Goal: Task Accomplishment & Management: Manage account settings

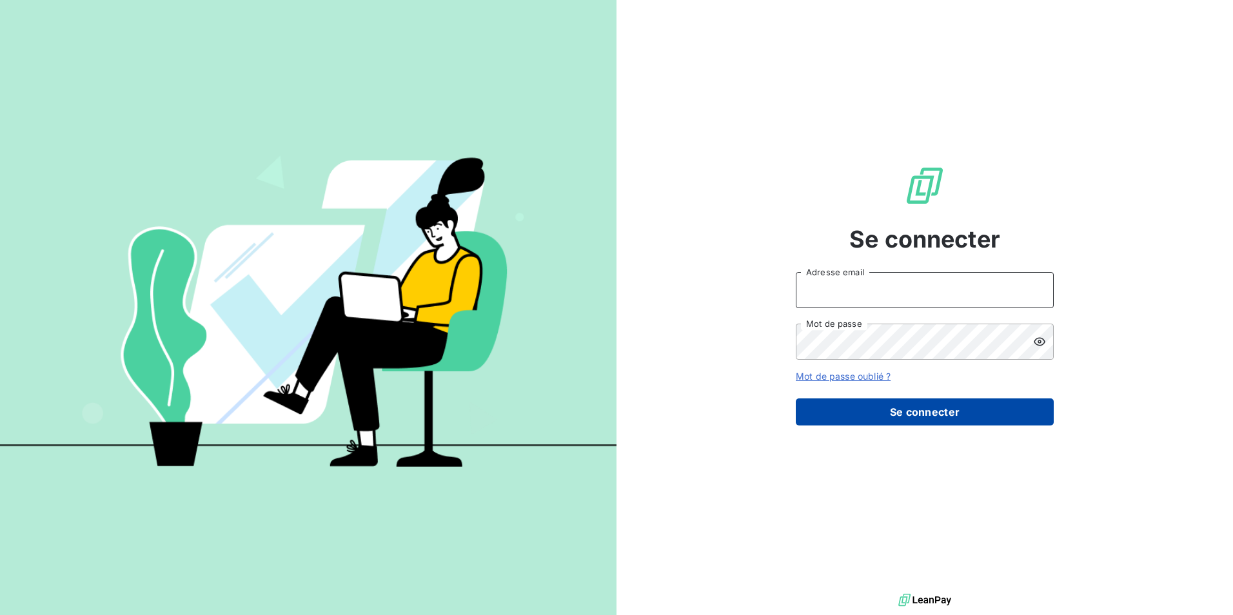
type input "[EMAIL_ADDRESS][DOMAIN_NAME]"
click at [883, 413] on button "Se connecter" at bounding box center [924, 411] width 258 height 27
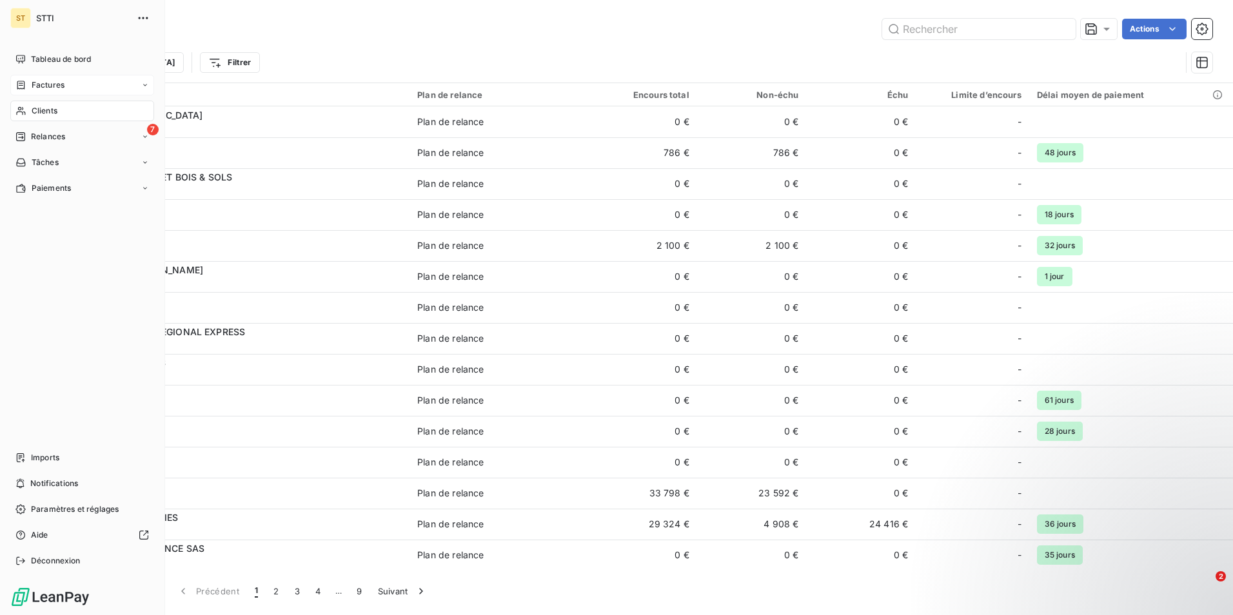
click at [44, 82] on span "Factures" at bounding box center [48, 85] width 33 height 12
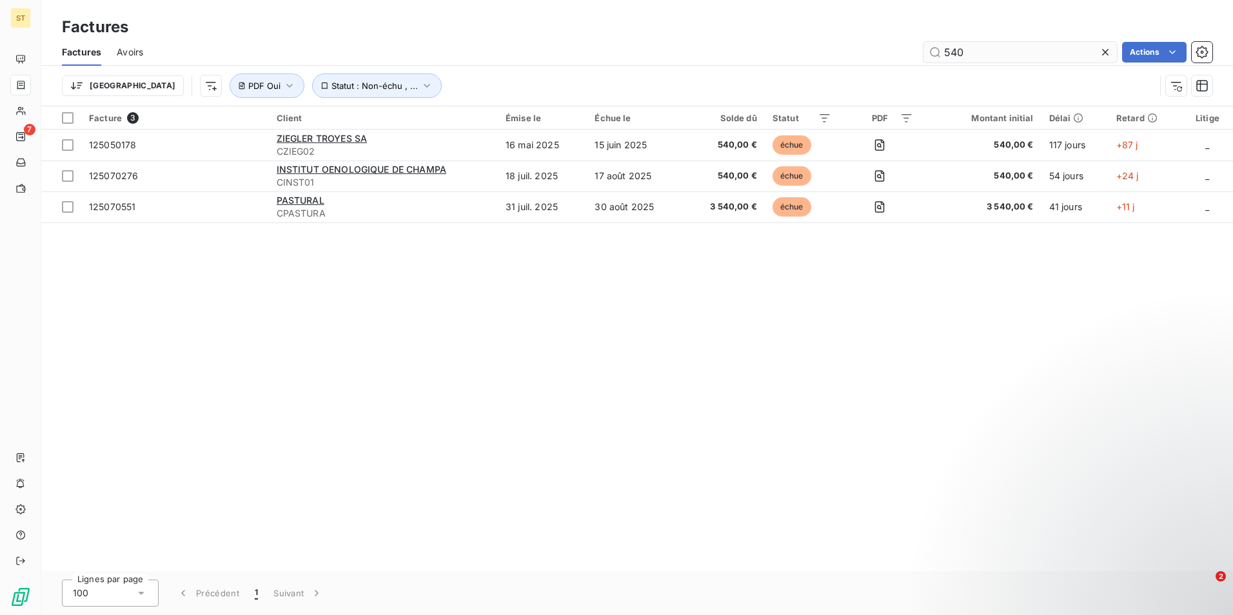
click at [1023, 54] on input "540" at bounding box center [1019, 52] width 193 height 21
type input "5"
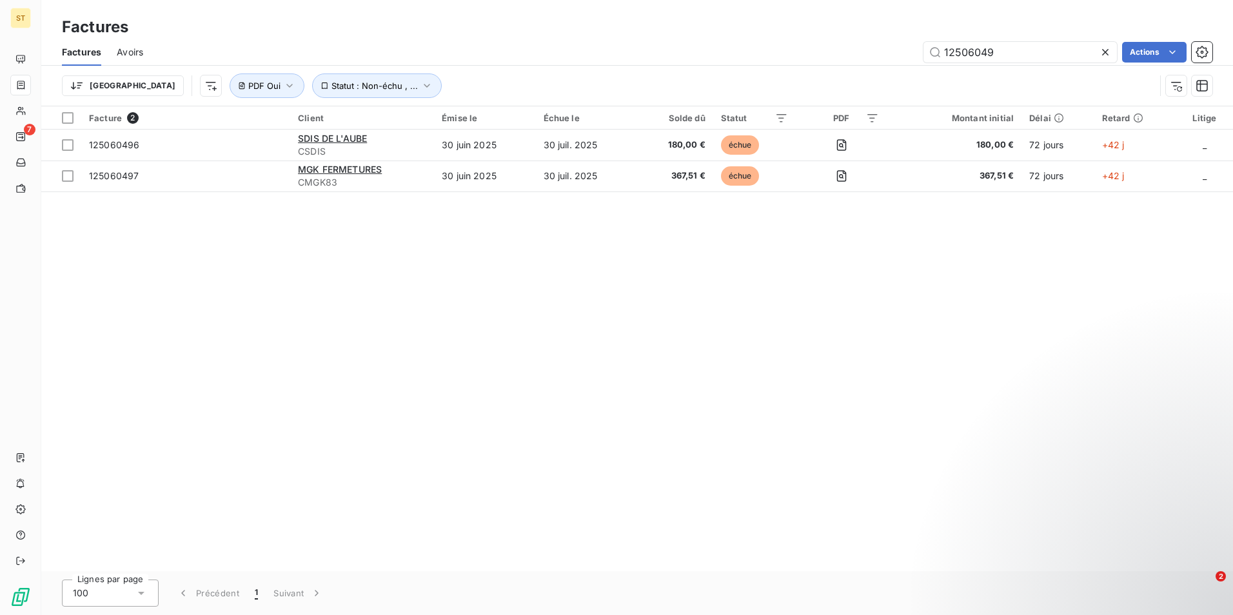
type input "12506049"
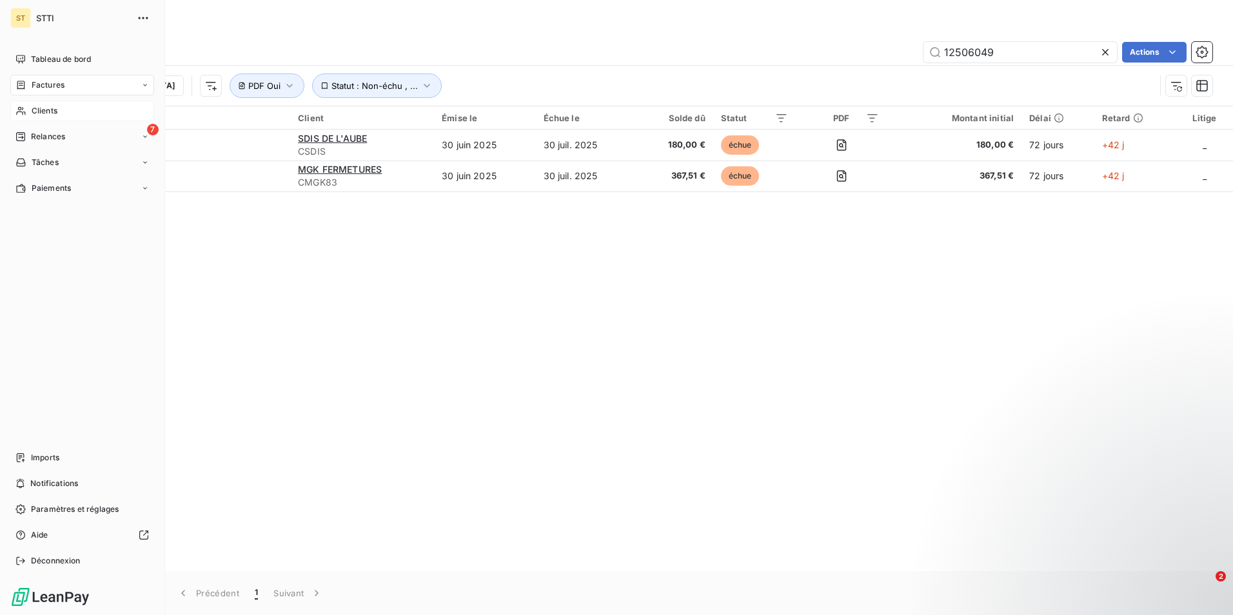
drag, startPoint x: 47, startPoint y: 107, endPoint x: 436, endPoint y: 90, distance: 389.1
click at [47, 107] on span "Clients" at bounding box center [45, 111] width 26 height 12
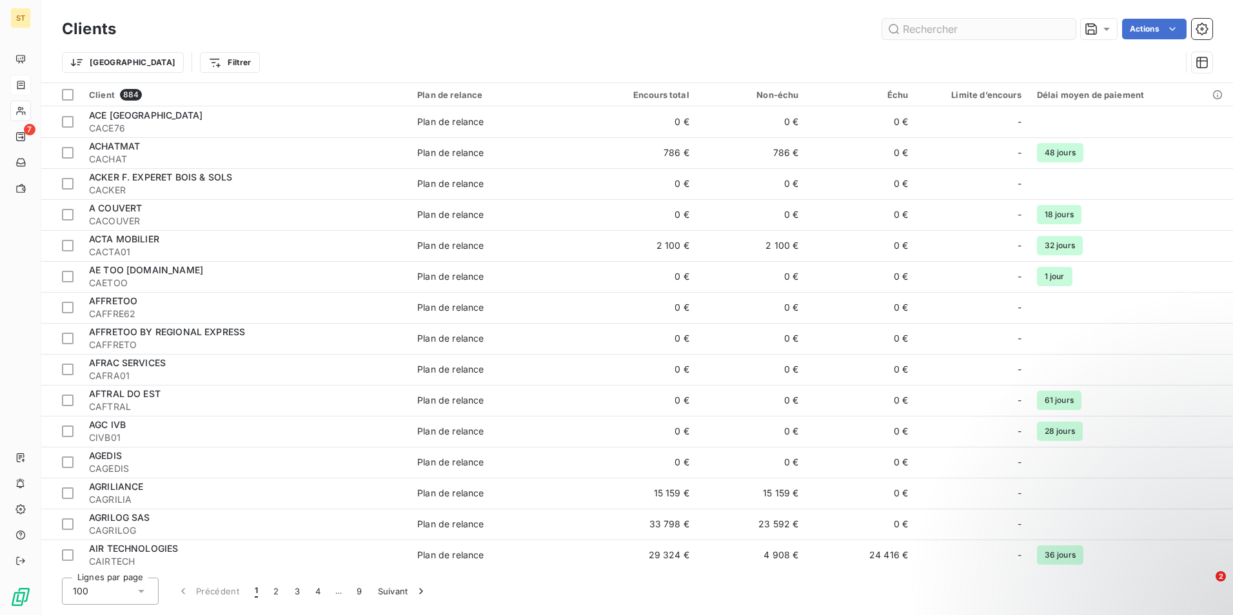
click at [951, 33] on input "text" at bounding box center [978, 29] width 193 height 21
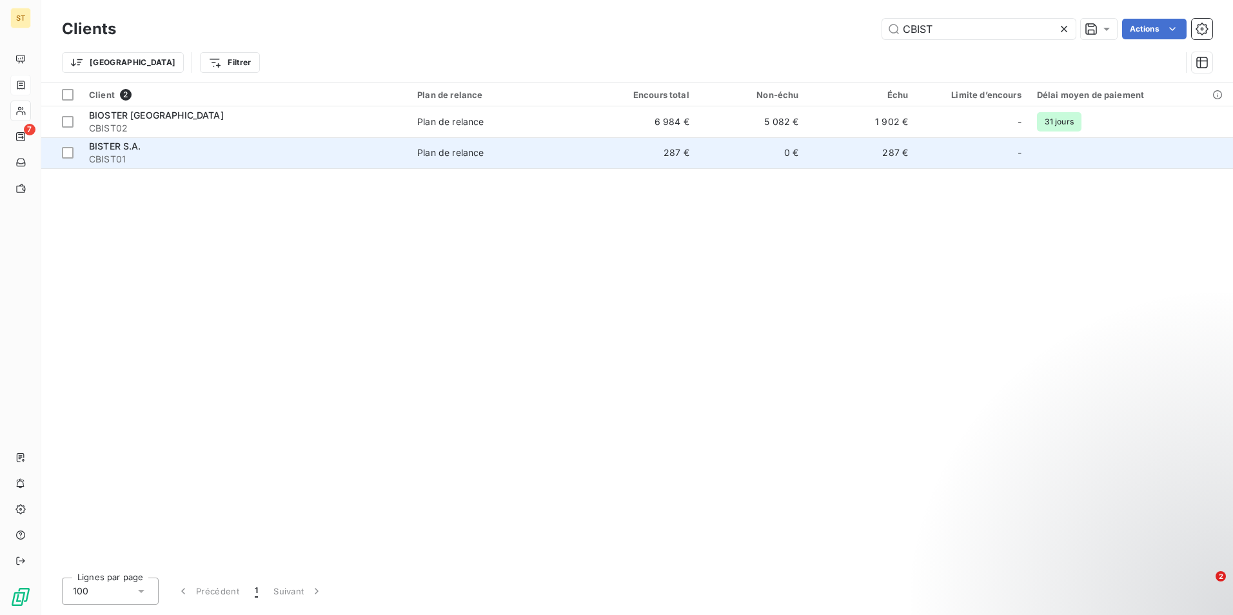
type input "CBIST"
click at [133, 153] on span "CBIST01" at bounding box center [245, 159] width 313 height 13
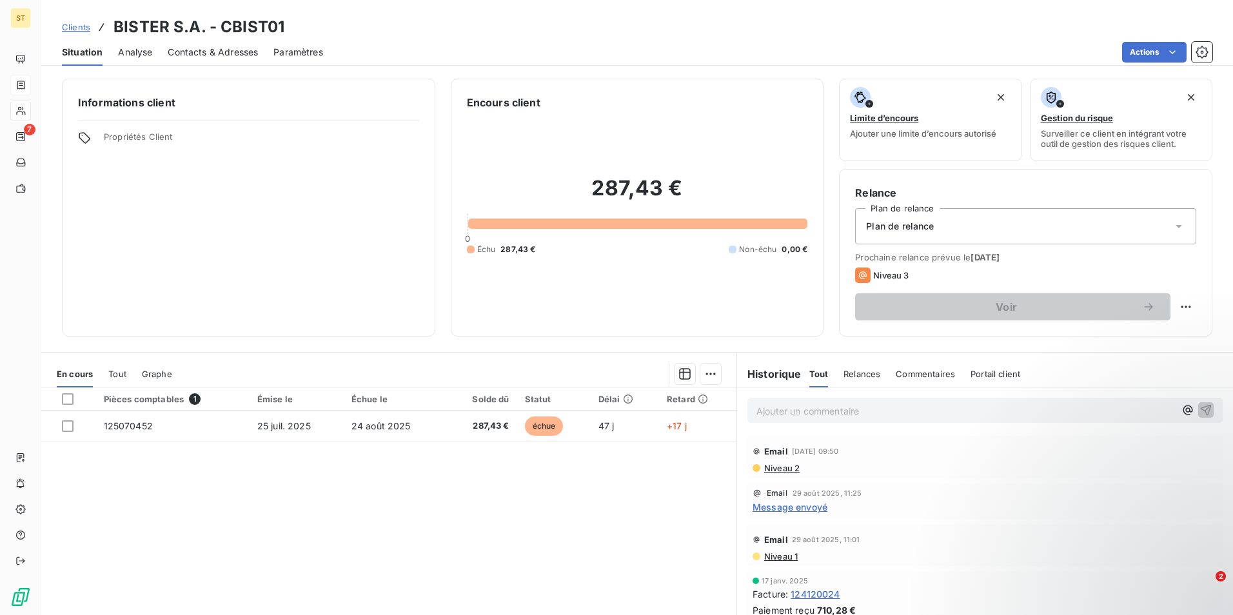
click at [230, 55] on span "Contacts & Adresses" at bounding box center [213, 52] width 90 height 13
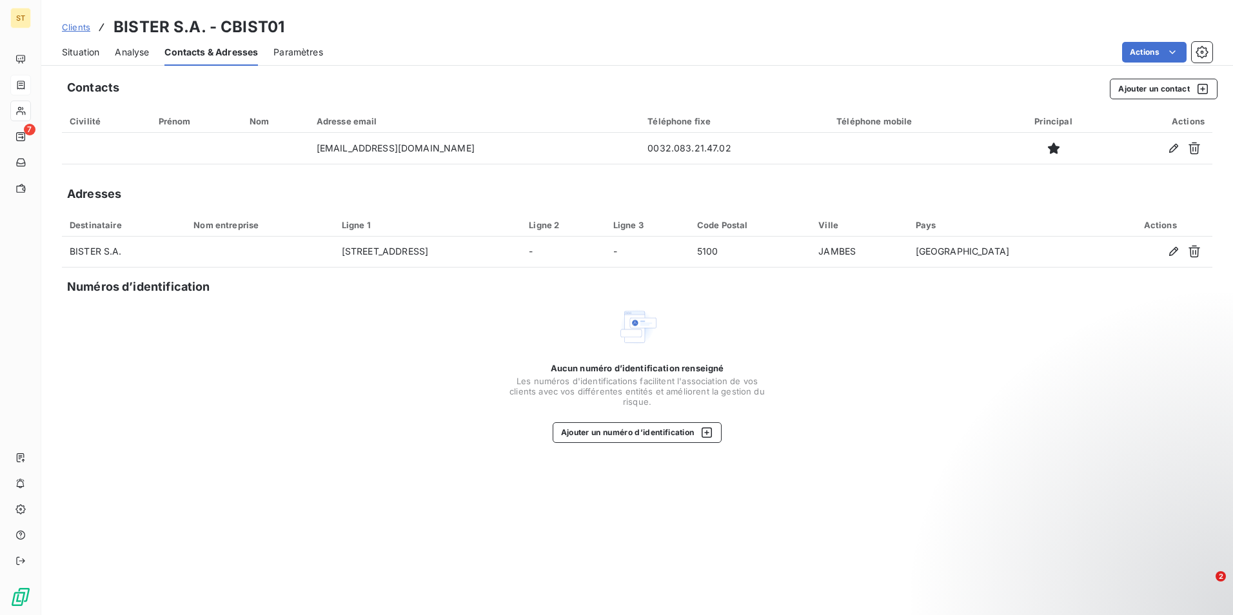
click at [83, 55] on span "Situation" at bounding box center [80, 52] width 37 height 13
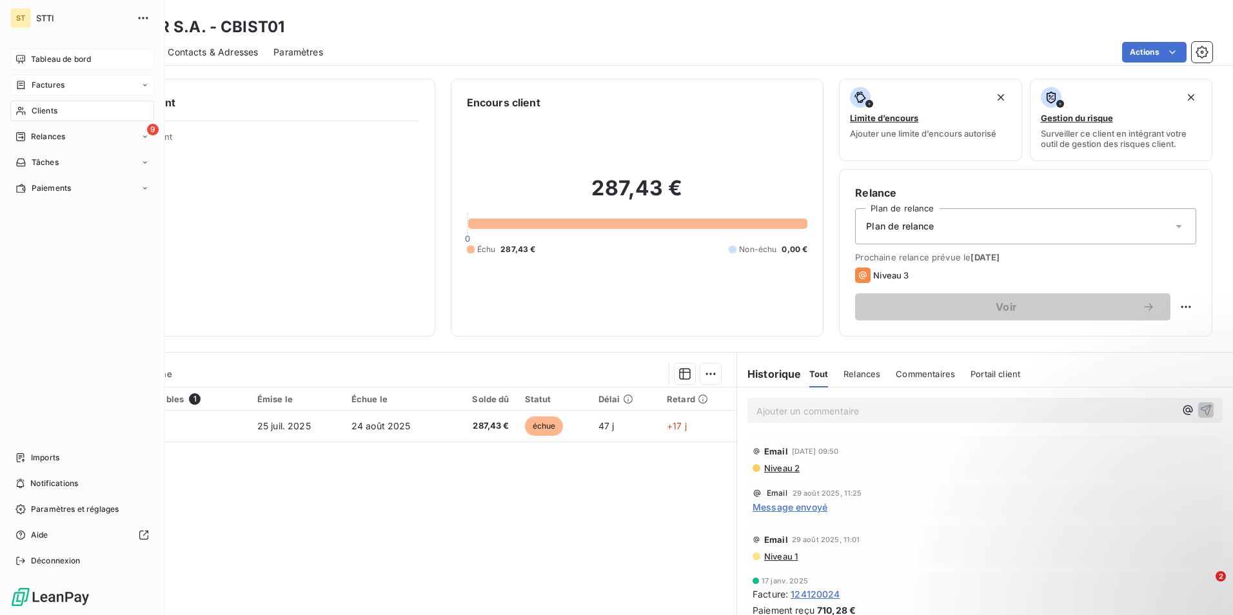
click at [28, 55] on div "Tableau de bord" at bounding box center [82, 59] width 144 height 21
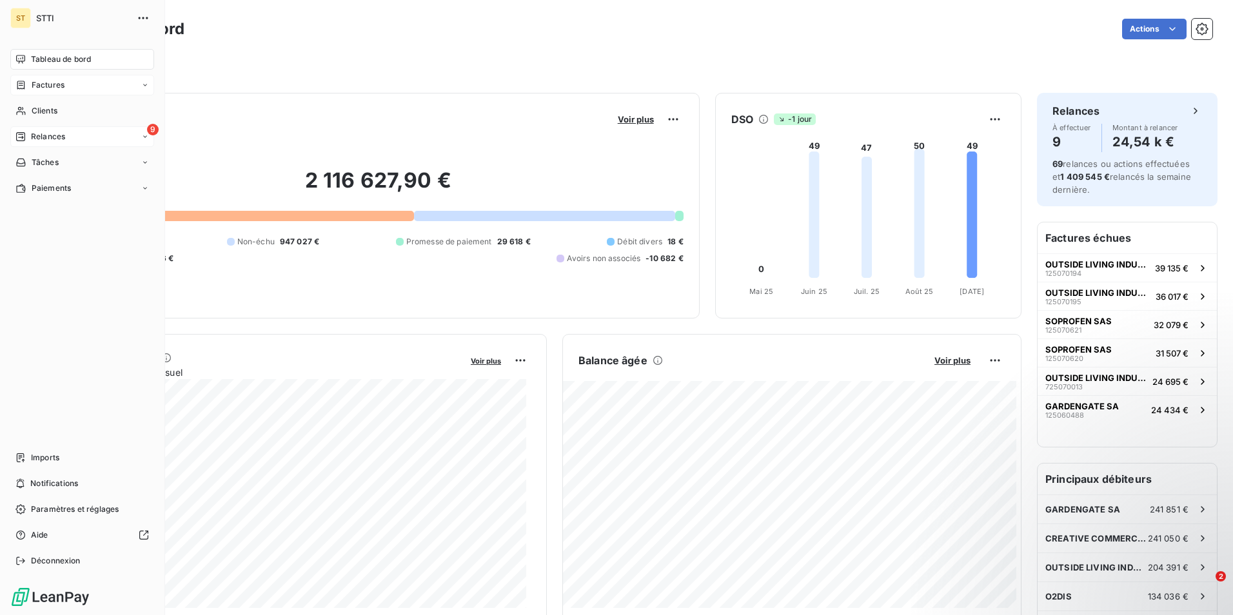
click at [56, 137] on span "Relances" at bounding box center [48, 137] width 34 height 12
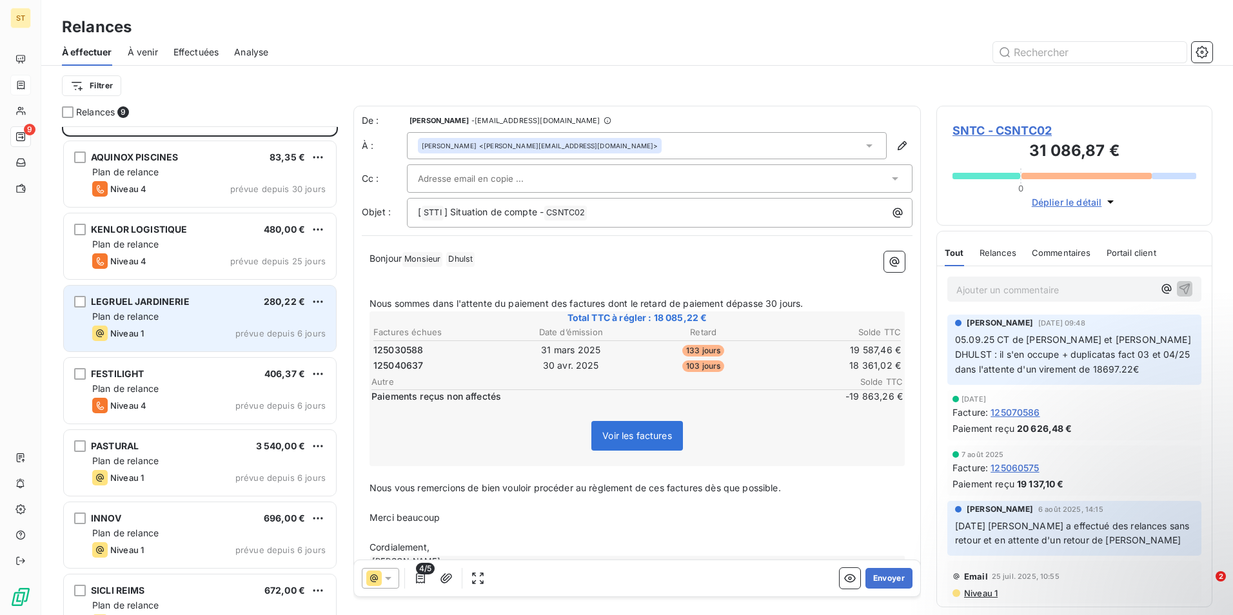
scroll to position [162, 0]
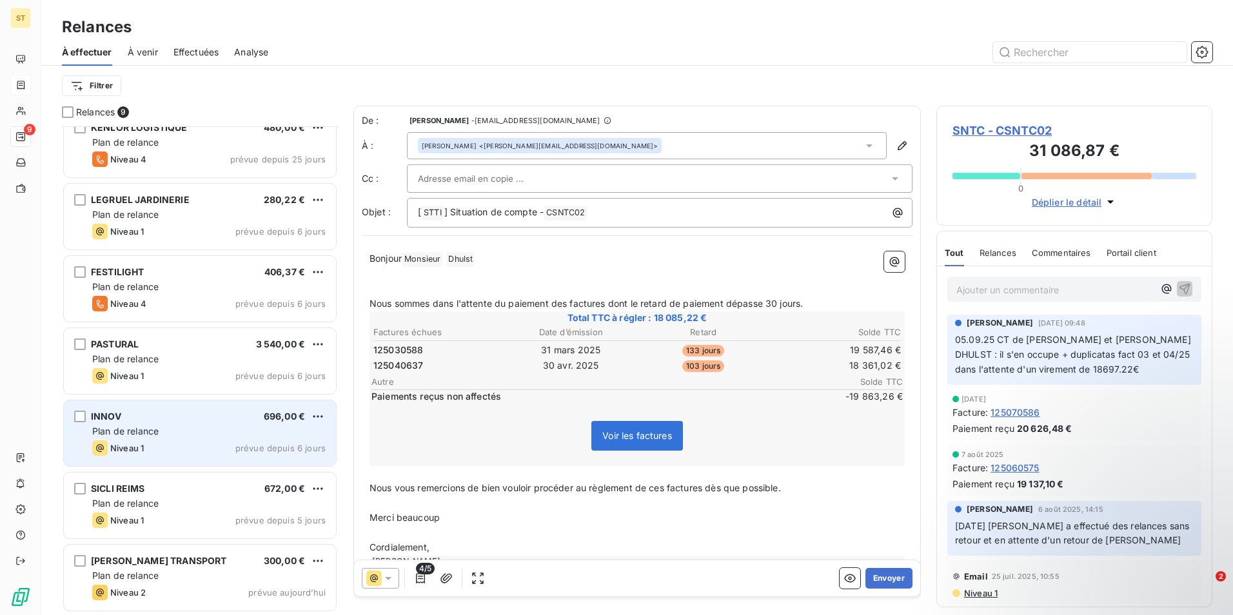
click at [144, 438] on div "INNOV 696,00 € Plan de relance Niveau 1 prévue depuis 6 jours" at bounding box center [200, 433] width 272 height 66
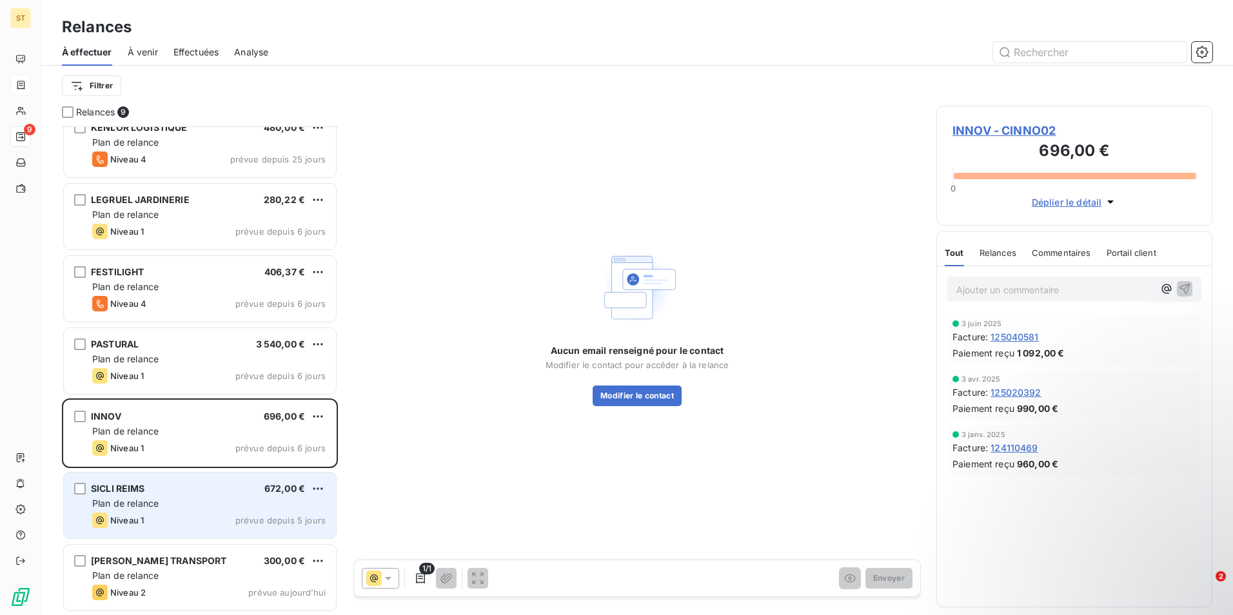
click at [157, 489] on div "SICLI [GEOGRAPHIC_DATA] 672,00 €" at bounding box center [208, 489] width 233 height 12
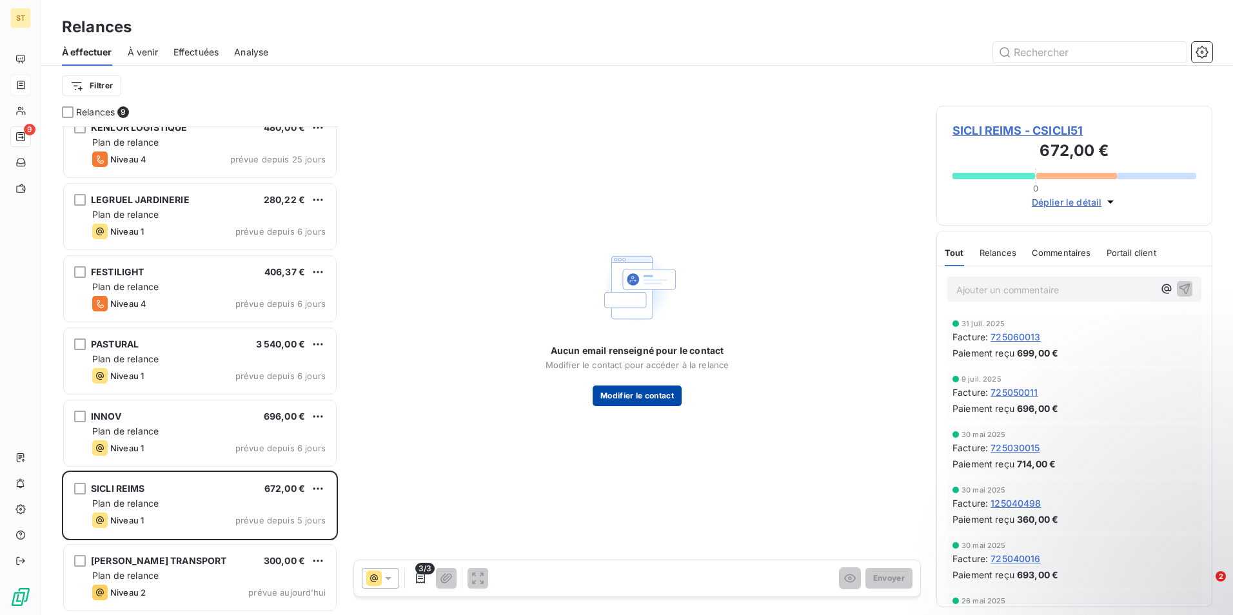
click at [645, 393] on button "Modifier le contact" at bounding box center [636, 395] width 89 height 21
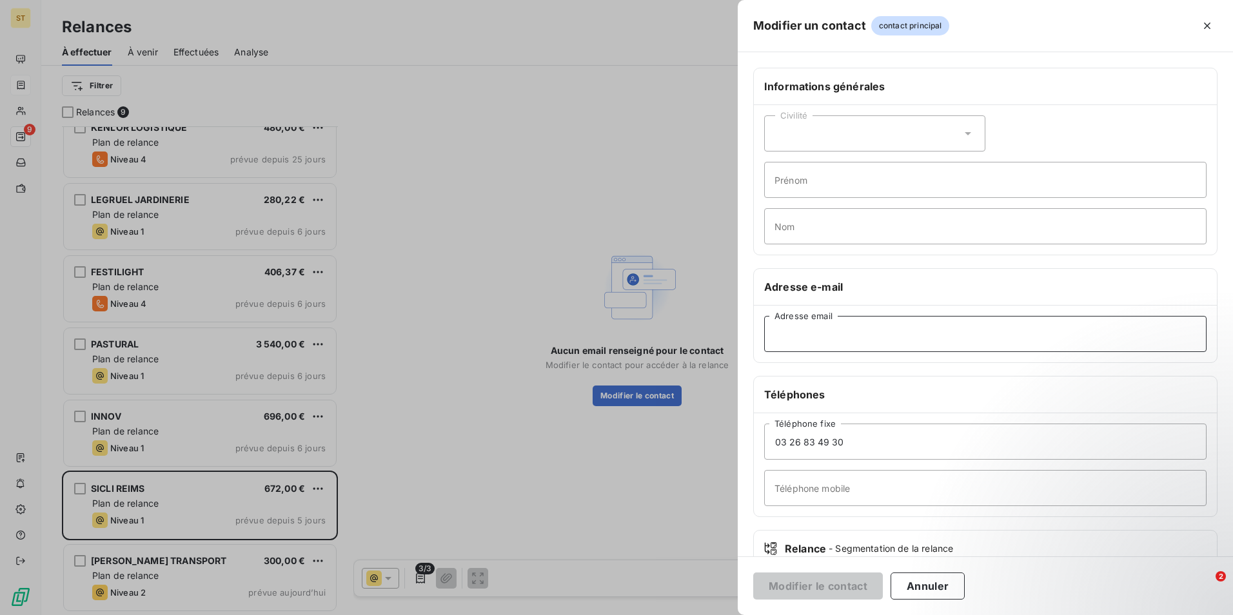
paste input "[EMAIL_ADDRESS][DOMAIN_NAME]"
type input "[EMAIL_ADDRESS][DOMAIN_NAME]"
click at [835, 587] on button "Modifier le contact" at bounding box center [818, 585] width 130 height 27
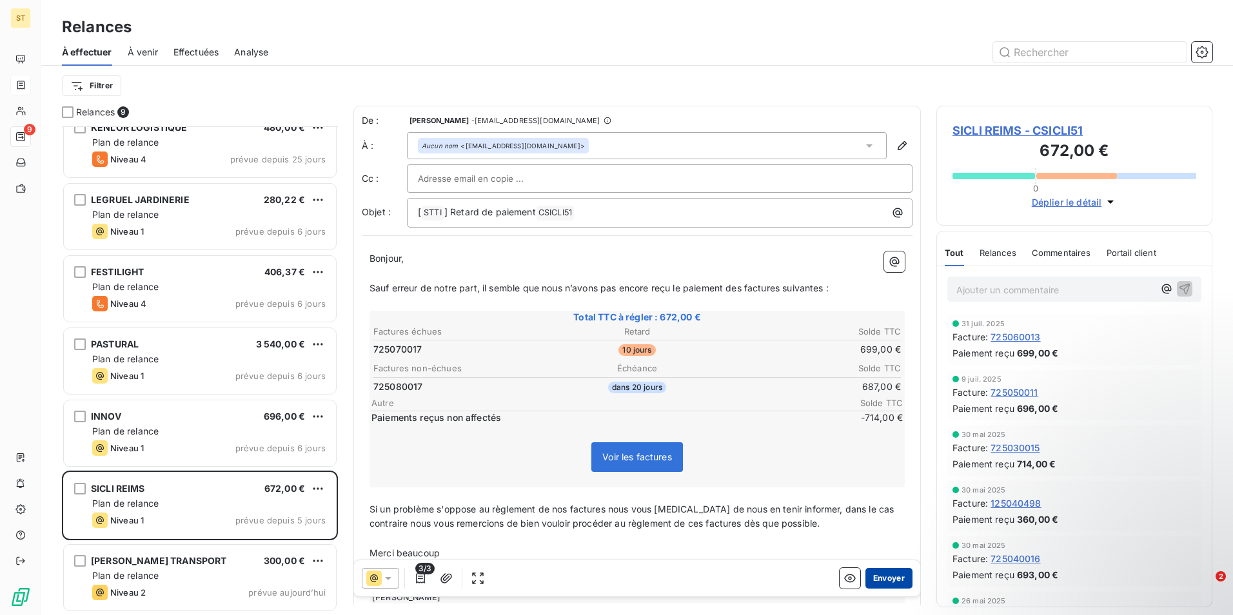
click at [880, 578] on button "Envoyer" at bounding box center [888, 578] width 47 height 21
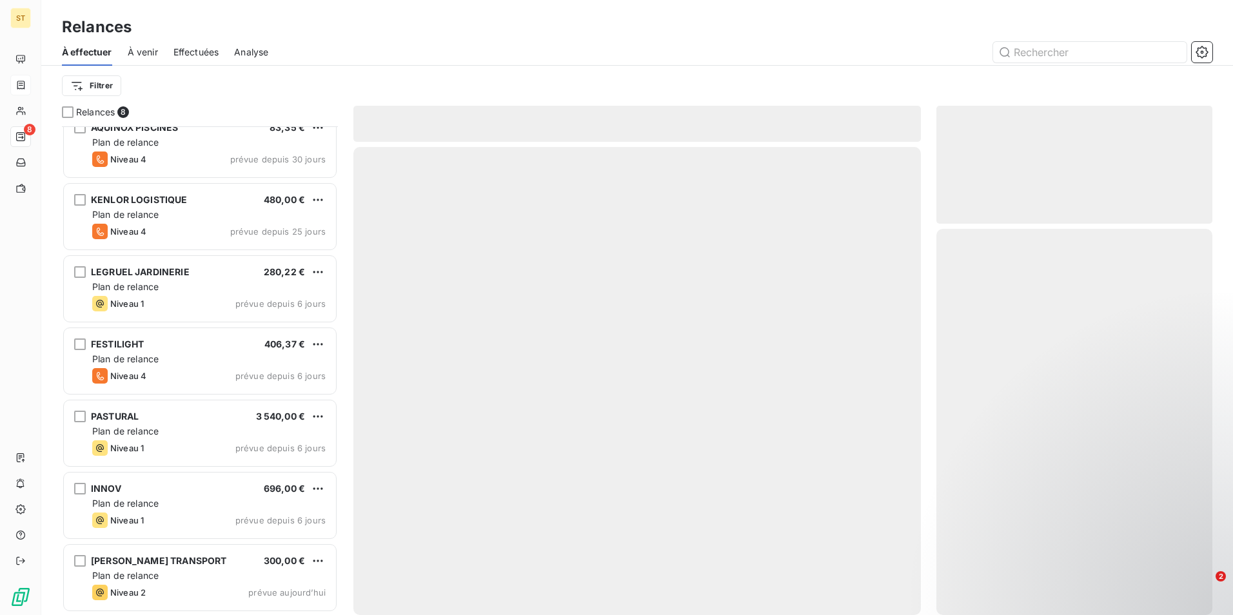
scroll to position [89, 0]
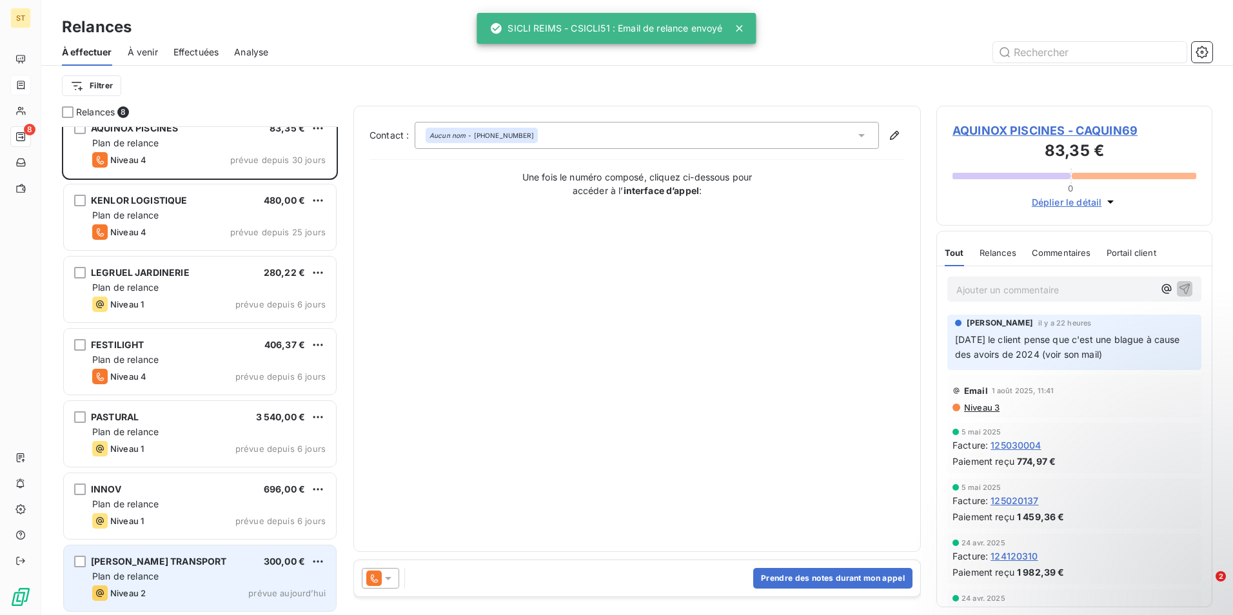
click at [197, 573] on div "Plan de relance" at bounding box center [208, 576] width 233 height 13
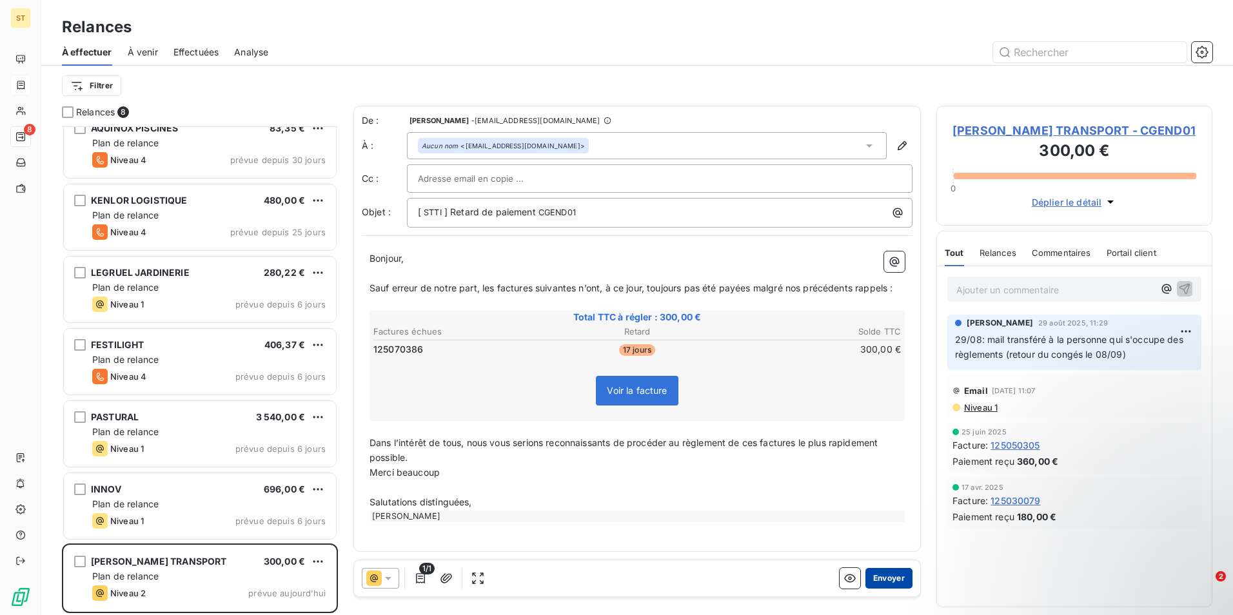
click at [891, 575] on button "Envoyer" at bounding box center [888, 578] width 47 height 21
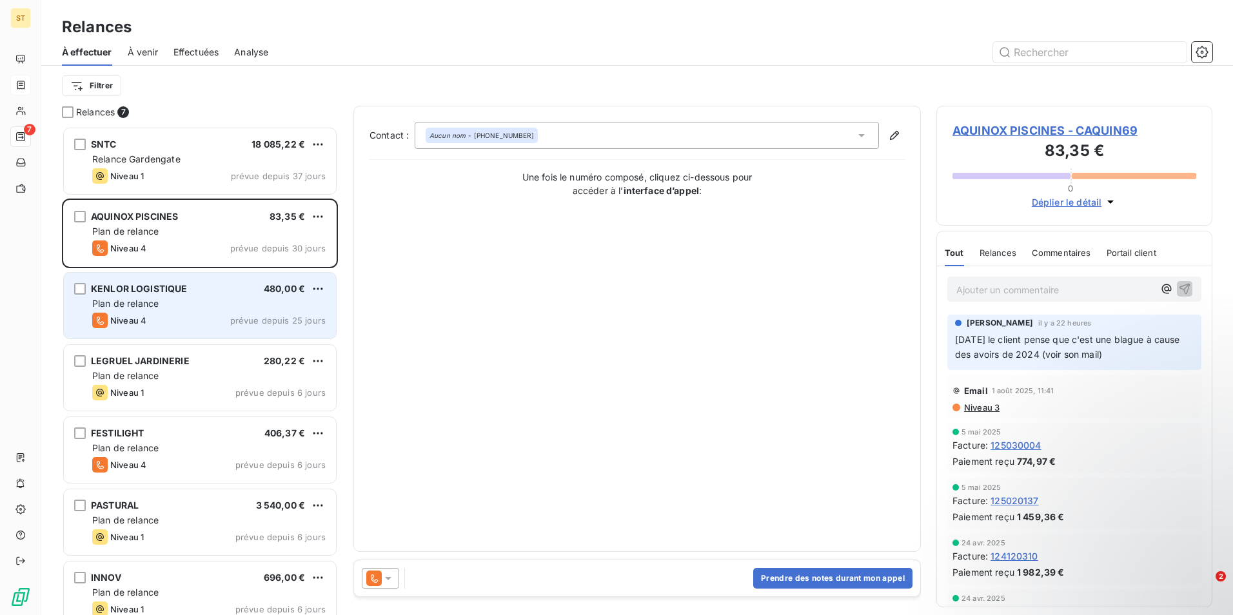
click at [184, 304] on div "Plan de relance" at bounding box center [208, 303] width 233 height 13
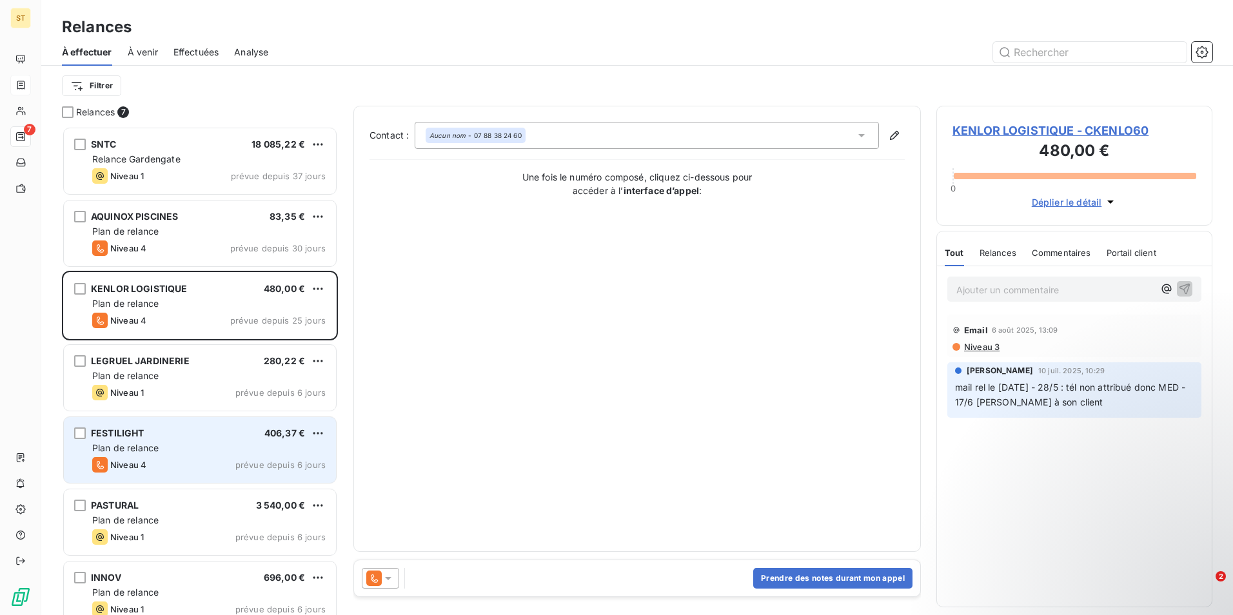
click at [190, 460] on div "Niveau 4 prévue depuis 6 jours" at bounding box center [208, 464] width 233 height 15
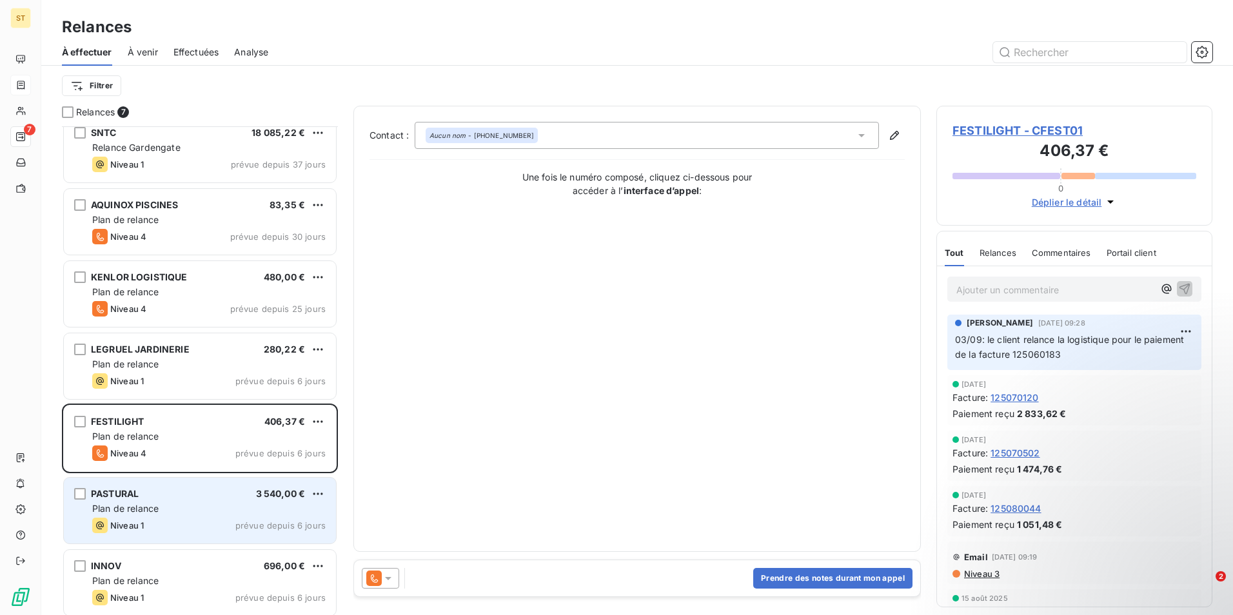
scroll to position [17, 0]
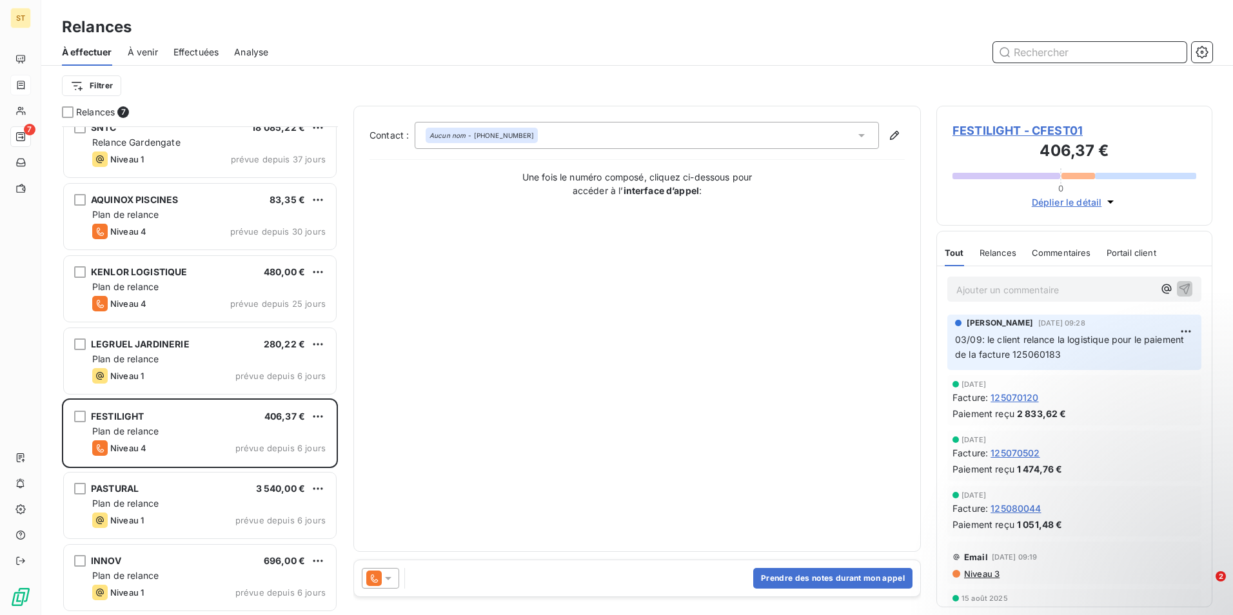
click at [1077, 55] on input "text" at bounding box center [1089, 52] width 193 height 21
